Goal: Transaction & Acquisition: Purchase product/service

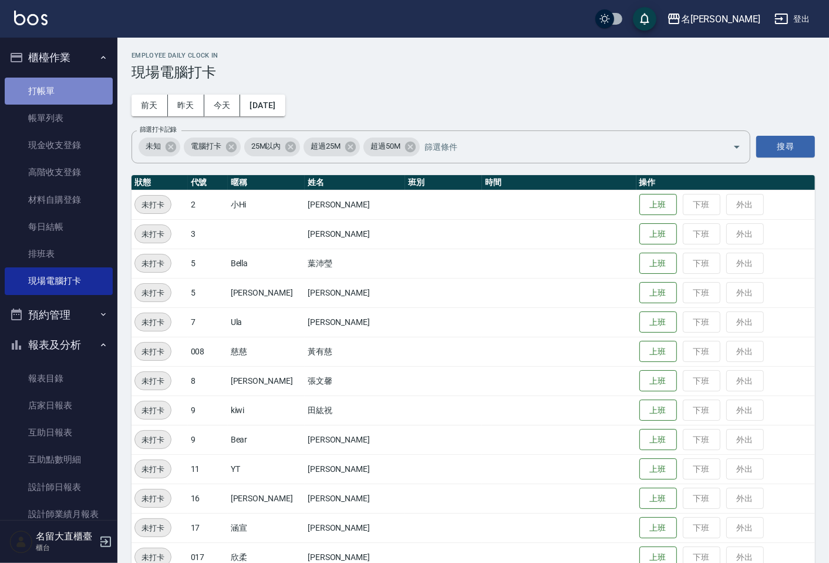
click at [59, 79] on link "打帳單" at bounding box center [59, 91] width 108 height 27
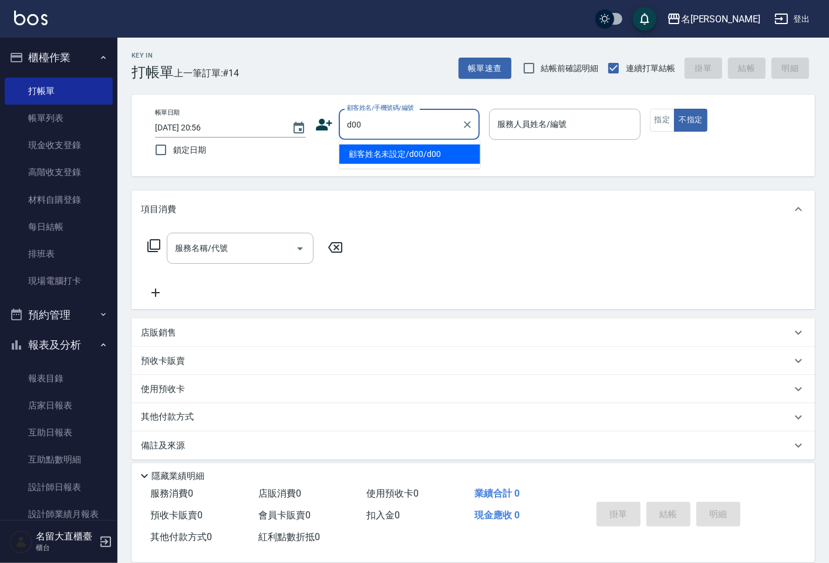
type input "顧客姓名未設定/d00/d00"
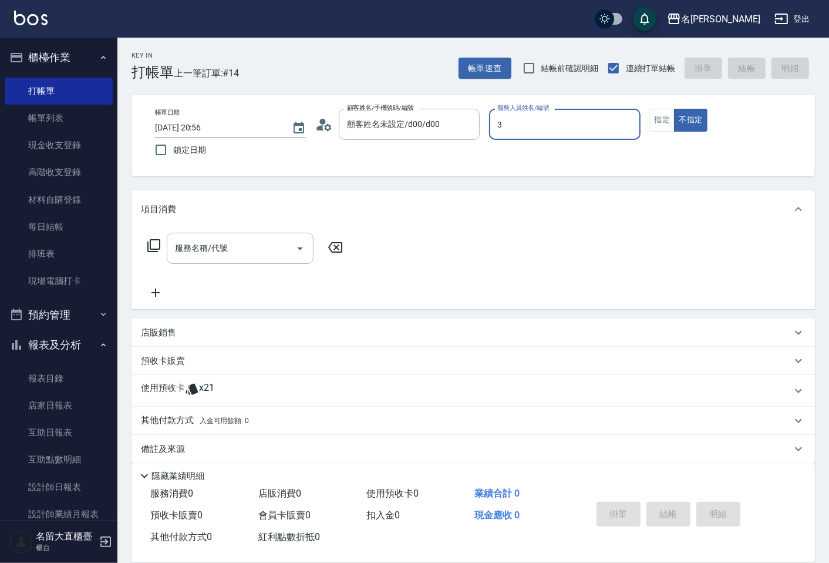
type input "[PERSON_NAME]3"
type button "false"
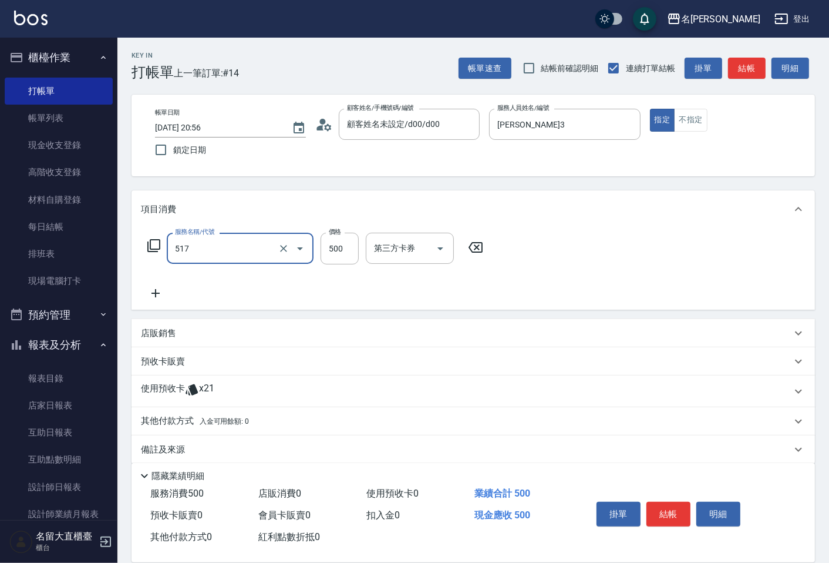
type input "舒醒頭皮(517)"
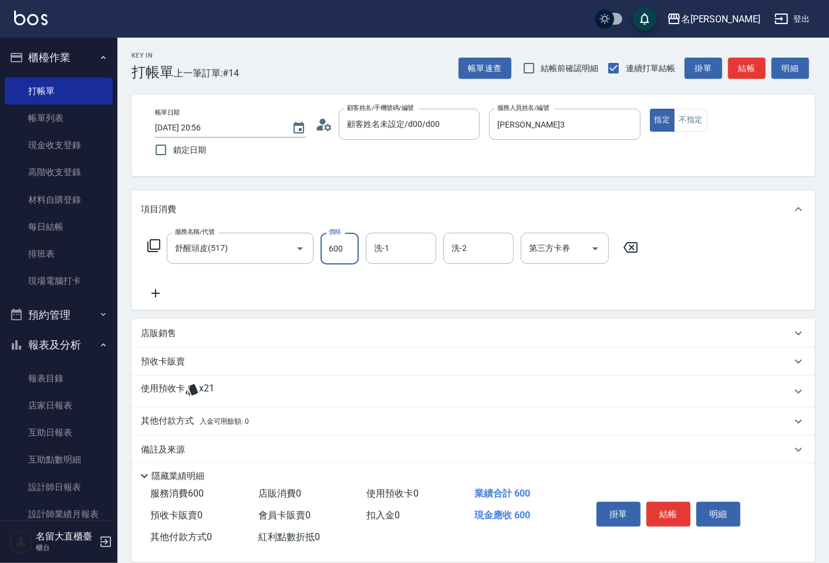
type input "600"
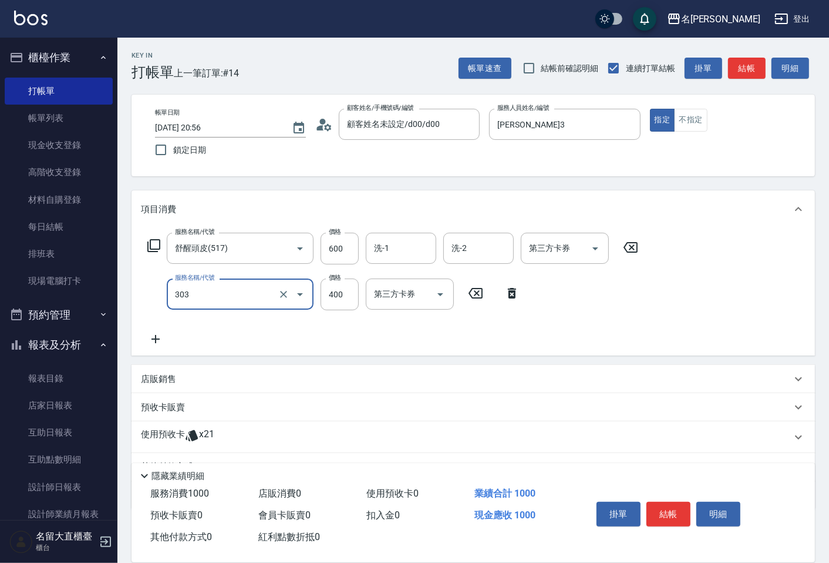
type input "剪髮(C級)(303)"
type input "350"
click at [742, 62] on button "結帳" at bounding box center [747, 69] width 38 height 22
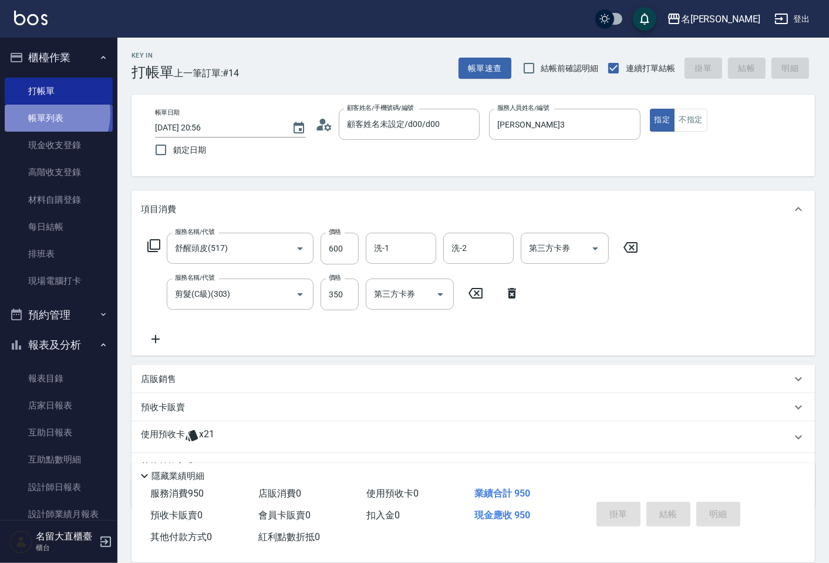
click at [50, 114] on link "帳單列表" at bounding box center [59, 118] width 108 height 27
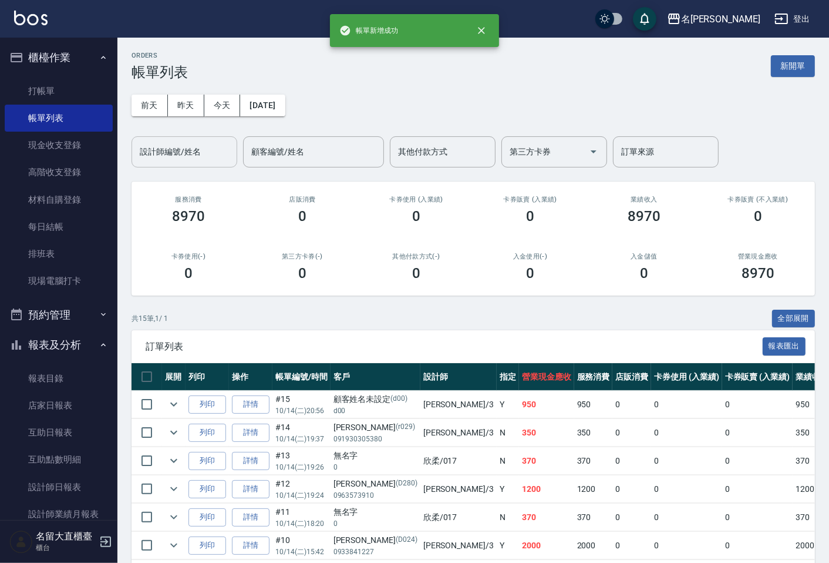
click at [183, 165] on div "設計師編號/姓名" at bounding box center [185, 151] width 106 height 31
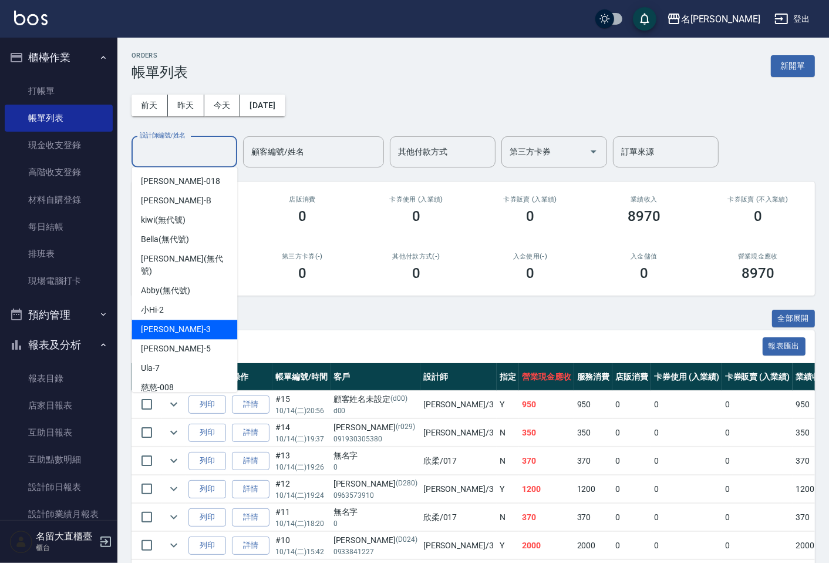
click at [181, 320] on div "[PERSON_NAME]3" at bounding box center [185, 329] width 106 height 19
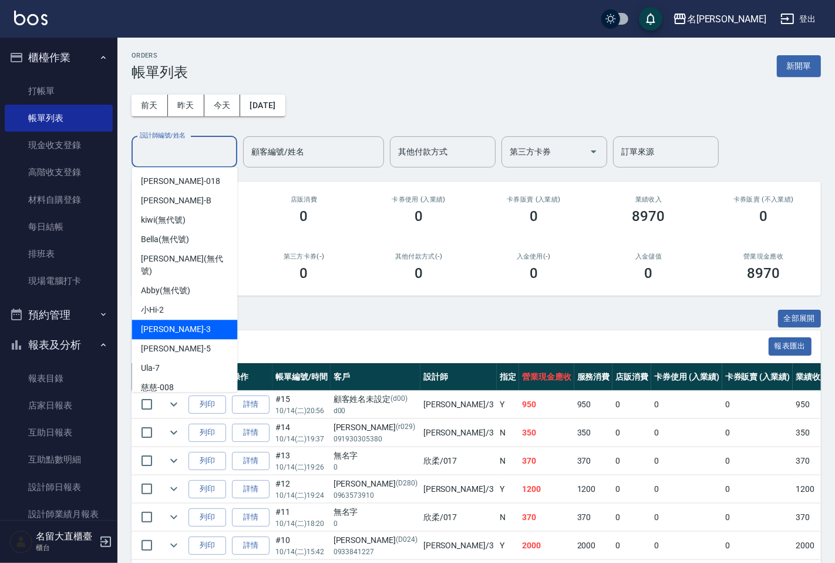
type input "[PERSON_NAME]3"
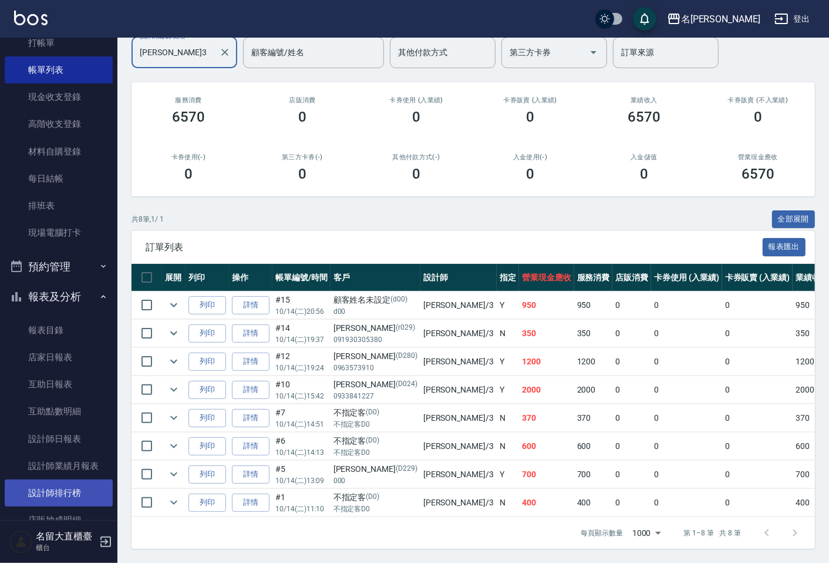
scroll to position [130, 0]
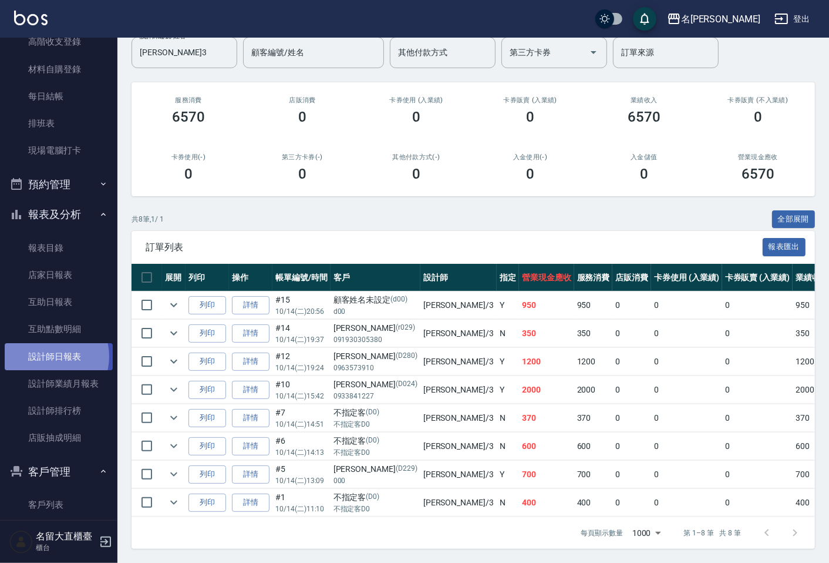
click at [46, 356] on link "設計師日報表" at bounding box center [59, 356] width 108 height 27
